Goal: Find specific page/section: Find specific page/section

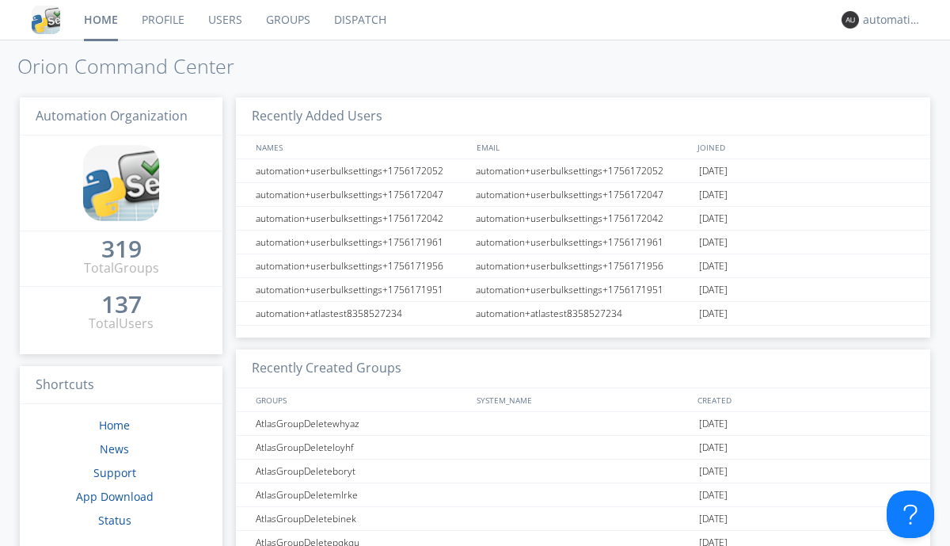
click at [359, 20] on link "Dispatch" at bounding box center [360, 20] width 76 height 40
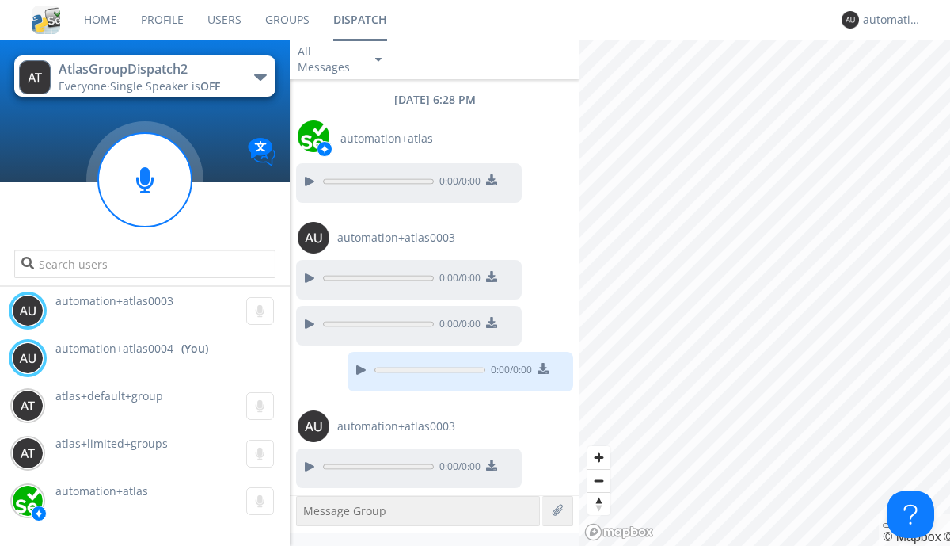
click at [260, 77] on div "button" at bounding box center [260, 77] width 13 height 6
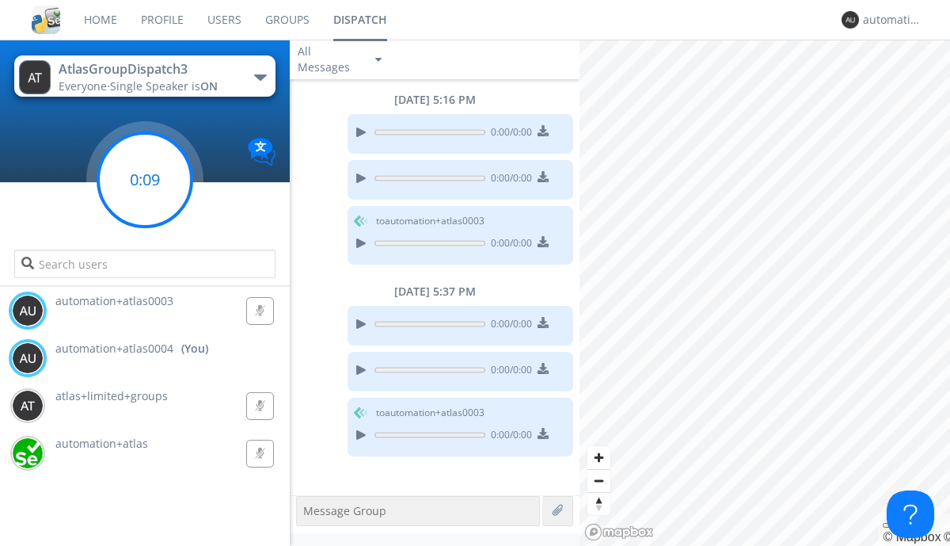
click at [145, 180] on g at bounding box center [144, 179] width 93 height 93
click at [889, 20] on div "automation+atlas0004" at bounding box center [892, 20] width 59 height 16
